Goal: Navigation & Orientation: Find specific page/section

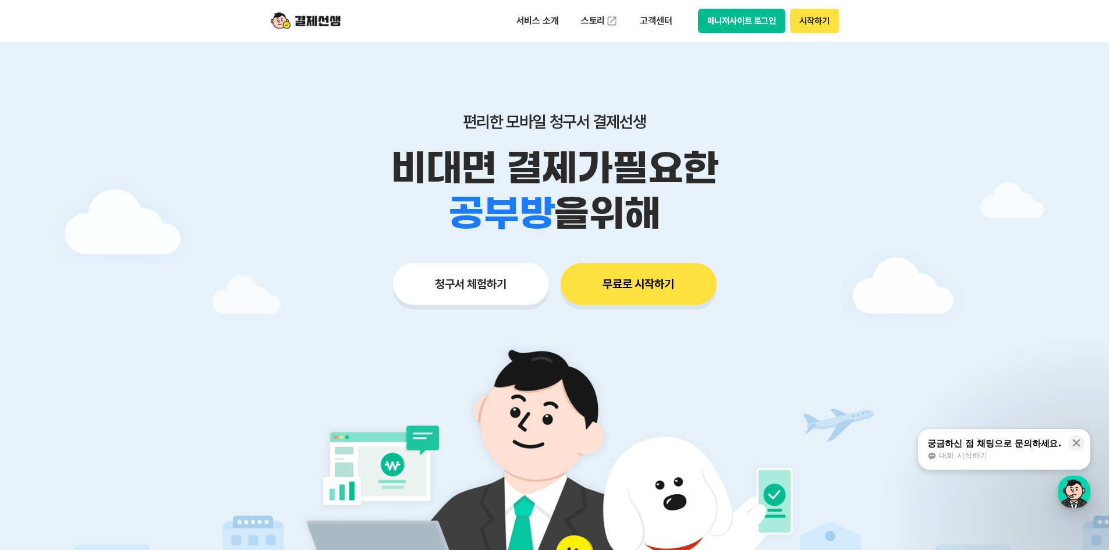
click at [317, 27] on img at bounding box center [306, 21] width 70 height 22
click at [819, 26] on button "시작하기" at bounding box center [814, 21] width 48 height 24
click at [329, 23] on img at bounding box center [306, 21] width 70 height 22
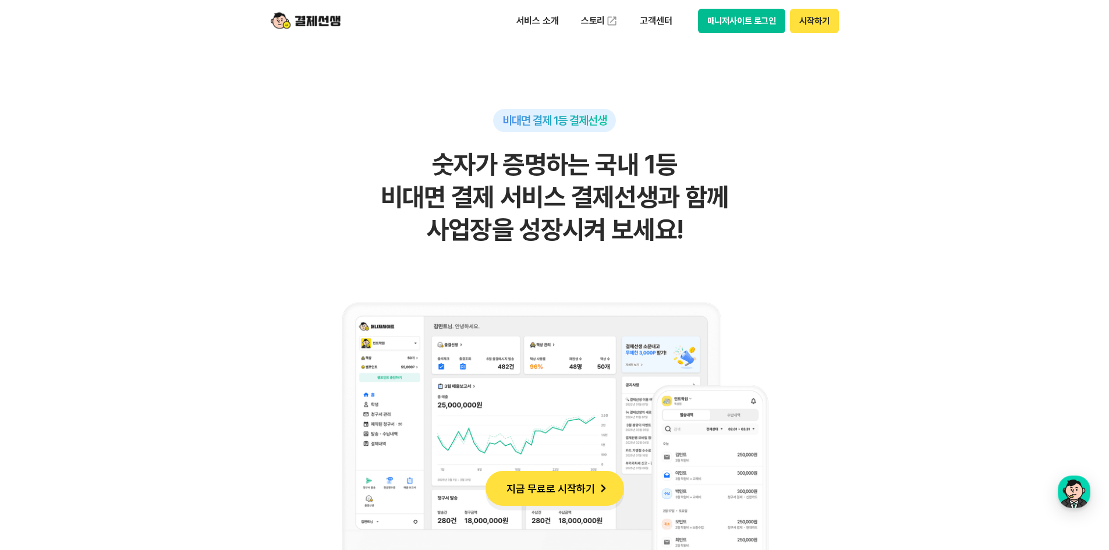
scroll to position [1106, 0]
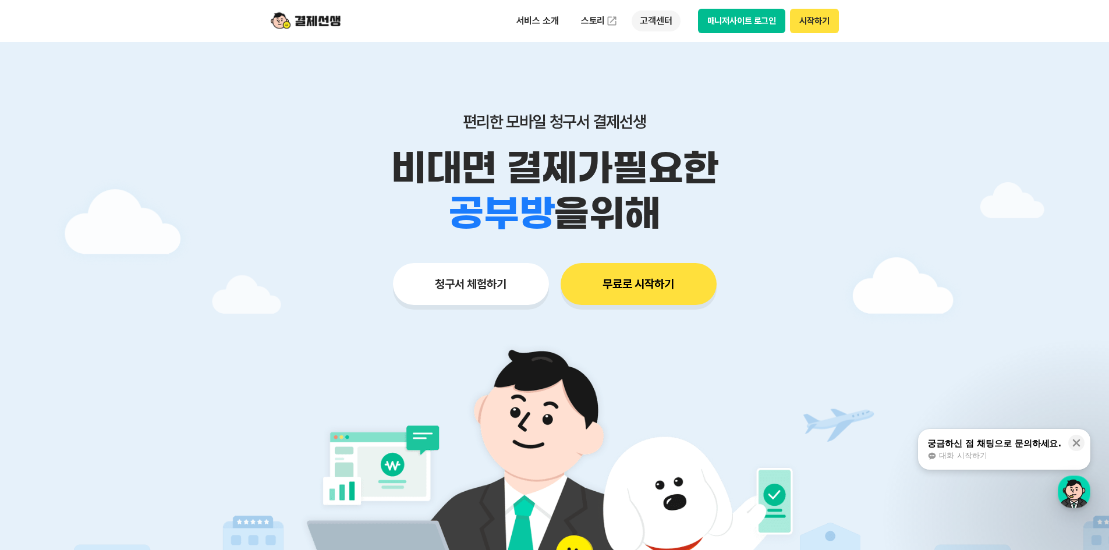
click at [664, 22] on p "고객센터" at bounding box center [656, 20] width 48 height 21
click at [820, 100] on div "편리한 모바일 청구서 결제선생 비대면 결제가 필요한 학원 공부방 호텔 쇼핑몰 병원 배달 보험사 항공사 골프장 을 위해 청구서 체험하기 무료로 …" at bounding box center [555, 186] width 596 height 288
click at [828, 25] on button "시작하기" at bounding box center [814, 21] width 48 height 24
